Goal: Find specific page/section: Find specific page/section

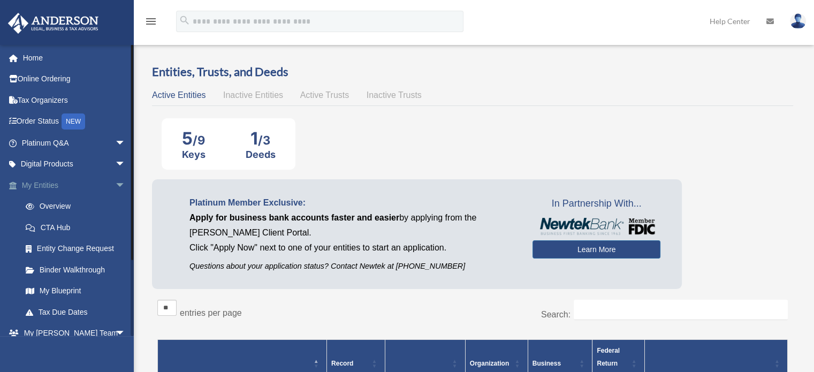
click at [118, 185] on span "arrow_drop_down" at bounding box center [125, 185] width 21 height 22
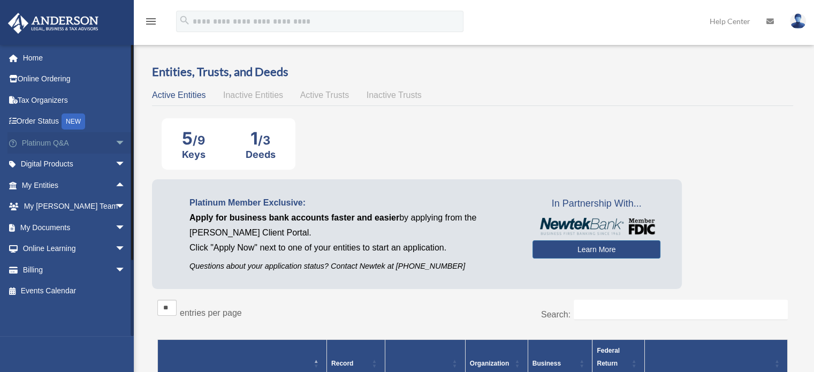
click at [119, 141] on span "arrow_drop_down" at bounding box center [125, 143] width 21 height 22
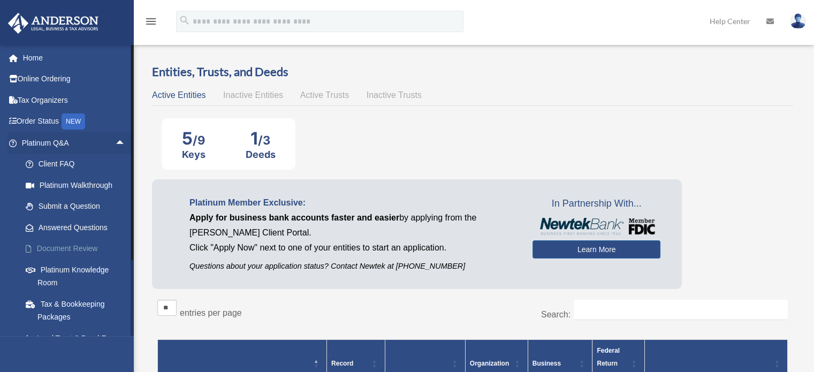
click at [83, 250] on link "Document Review" at bounding box center [78, 248] width 127 height 21
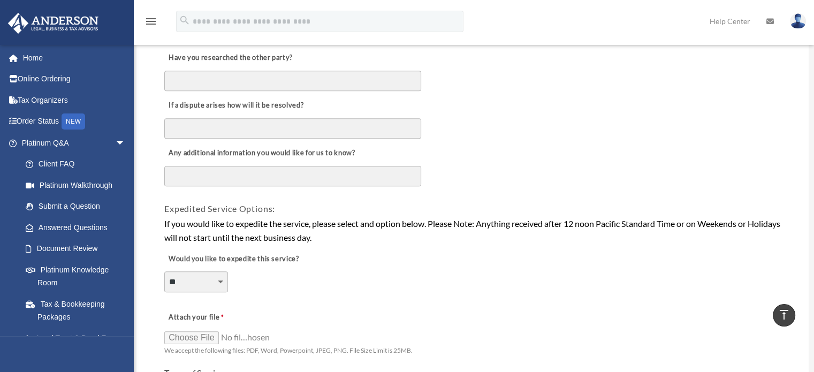
scroll to position [589, 0]
click at [88, 221] on link "Answered Questions" at bounding box center [78, 227] width 127 height 21
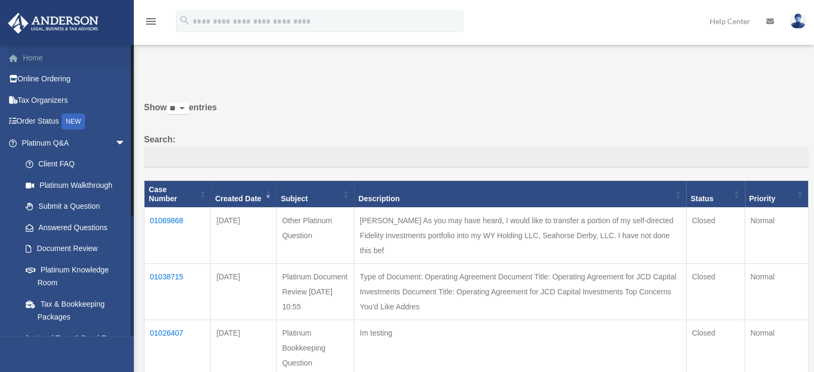
click at [32, 57] on link "Home" at bounding box center [74, 57] width 134 height 21
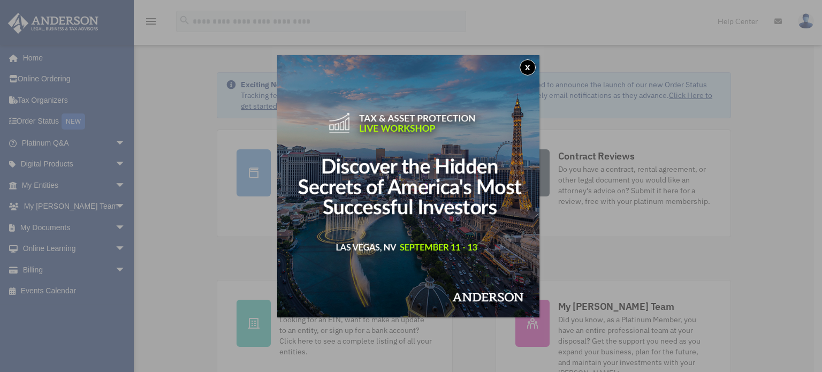
click at [531, 60] on button "x" at bounding box center [528, 67] width 16 height 16
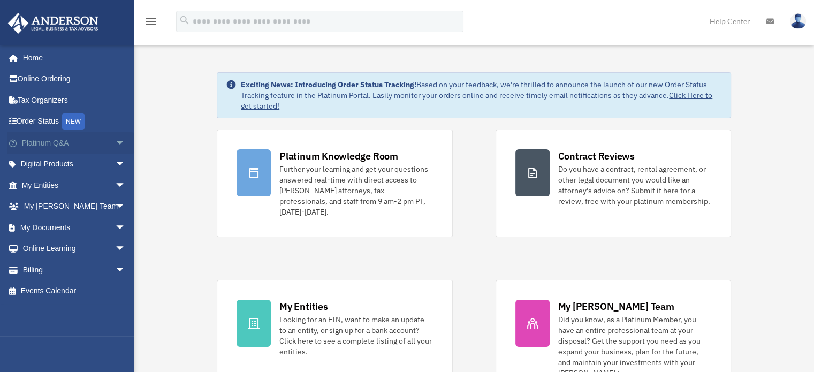
click at [126, 136] on span "arrow_drop_down" at bounding box center [125, 143] width 21 height 22
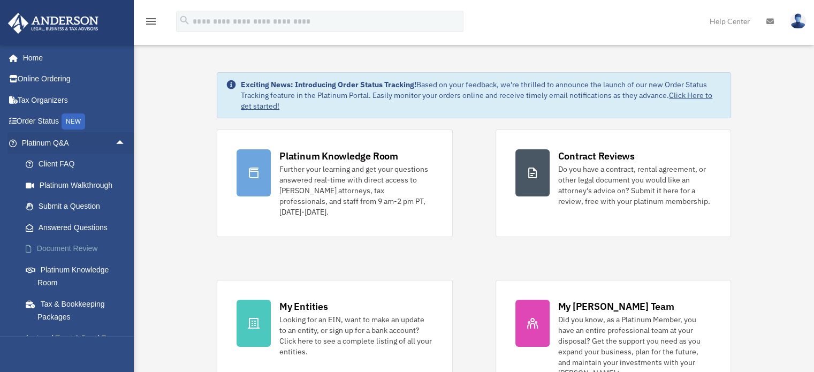
click at [77, 251] on link "Document Review" at bounding box center [78, 248] width 127 height 21
